Goal: Go to known website: Access a specific website the user already knows

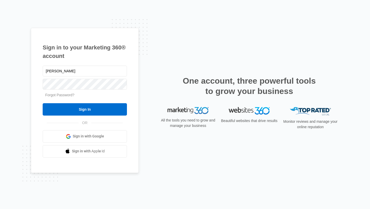
type input "[EMAIL_ADDRESS][DOMAIN_NAME]"
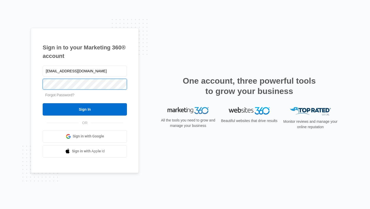
click at [43, 103] on input "Sign In" at bounding box center [85, 109] width 84 height 12
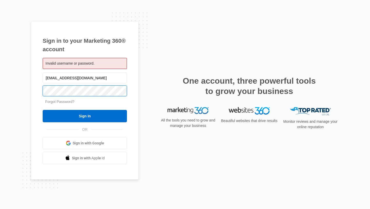
click at [43, 110] on input "Sign In" at bounding box center [85, 116] width 84 height 12
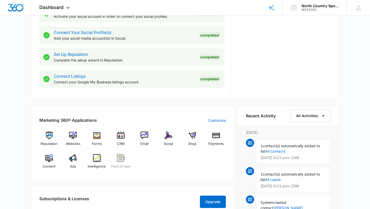
scroll to position [233, 0]
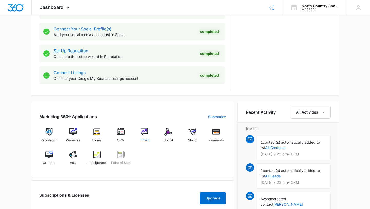
click at [142, 132] on img at bounding box center [144, 132] width 8 height 8
